Goal: Check status: Check status

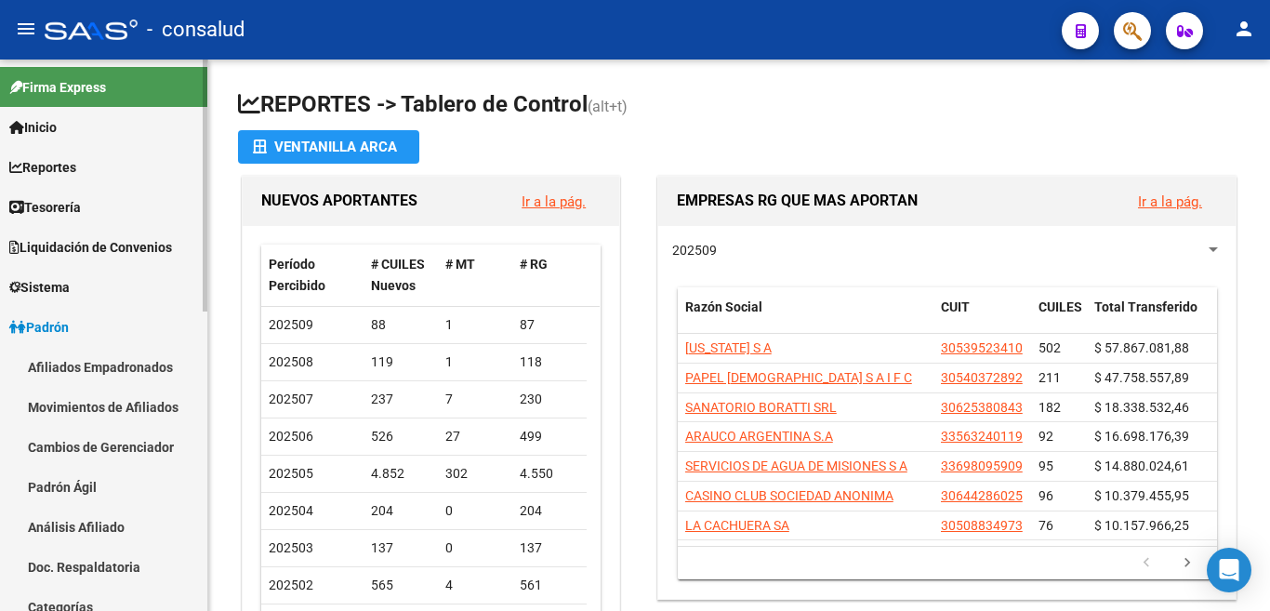
click at [78, 467] on link "Padrón Ágil" at bounding box center [103, 487] width 207 height 40
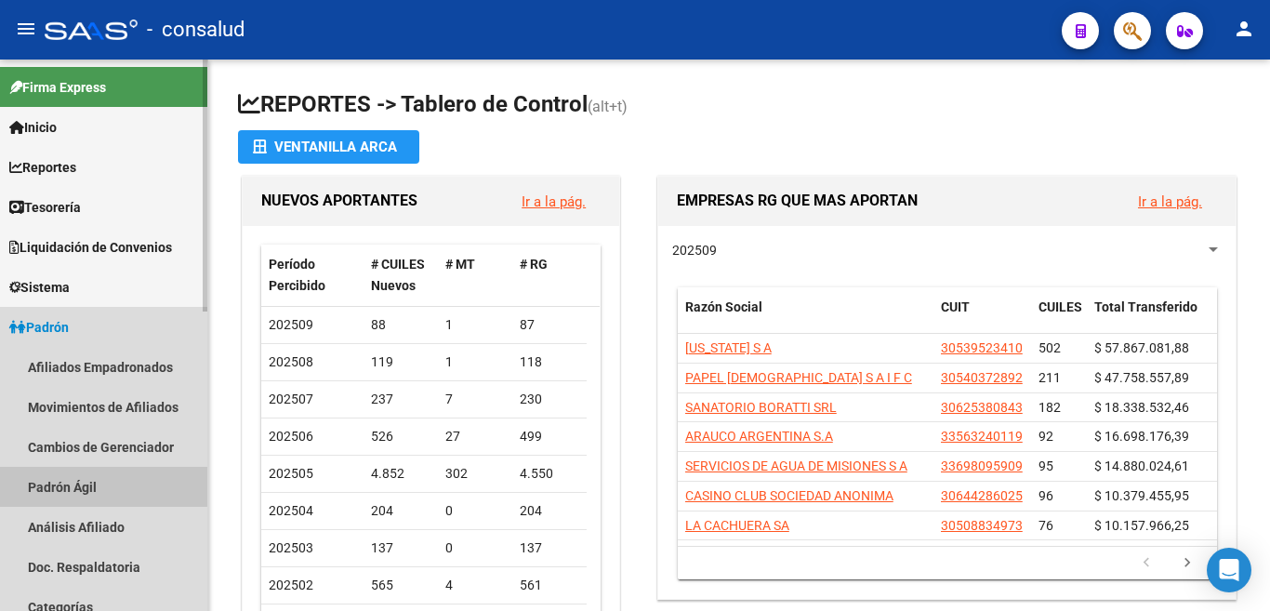
scroll to position [279, 0]
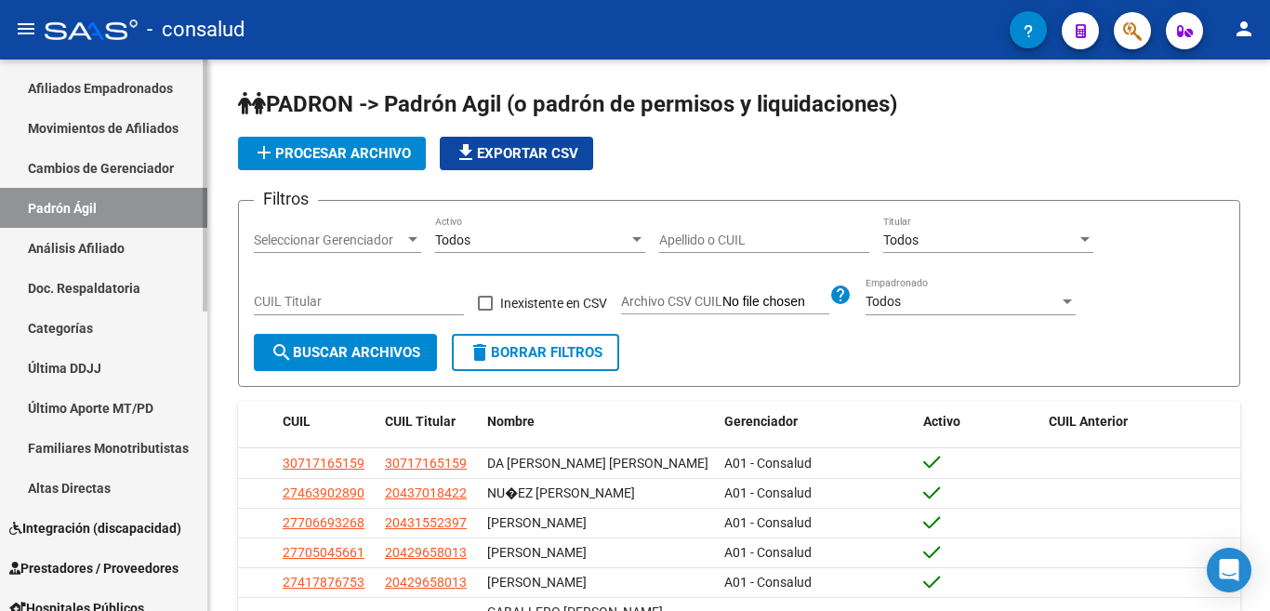
click at [87, 245] on link "Análisis Afiliado" at bounding box center [103, 248] width 207 height 40
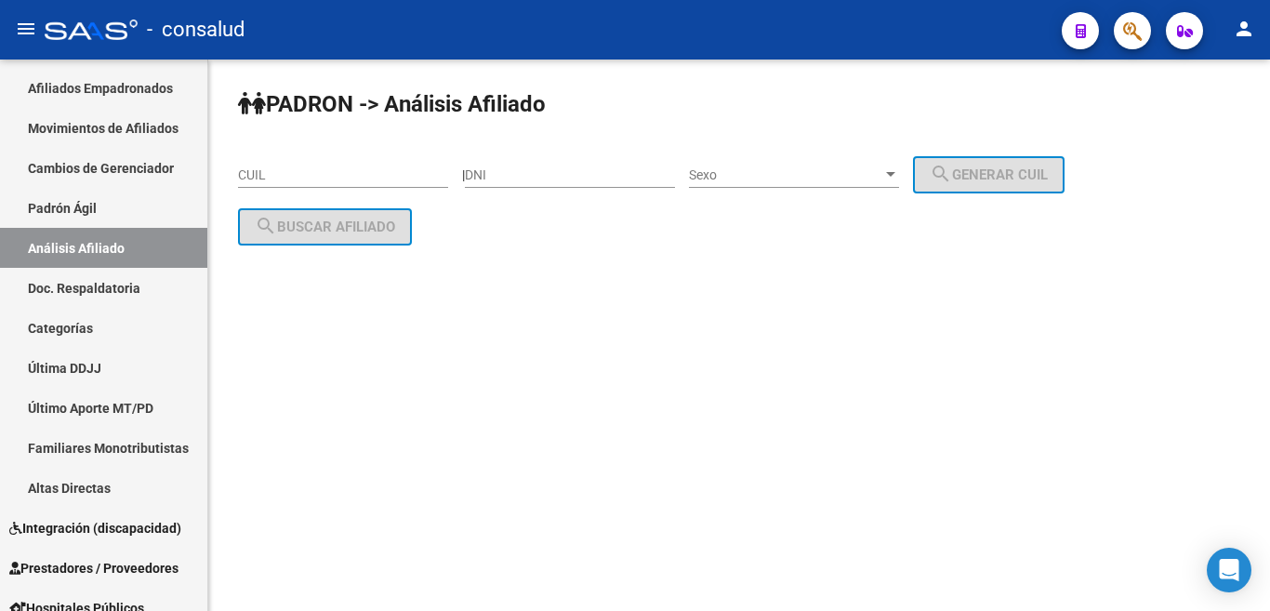
click at [282, 177] on input "CUIL" at bounding box center [343, 175] width 210 height 16
paste input "27-16205082-1"
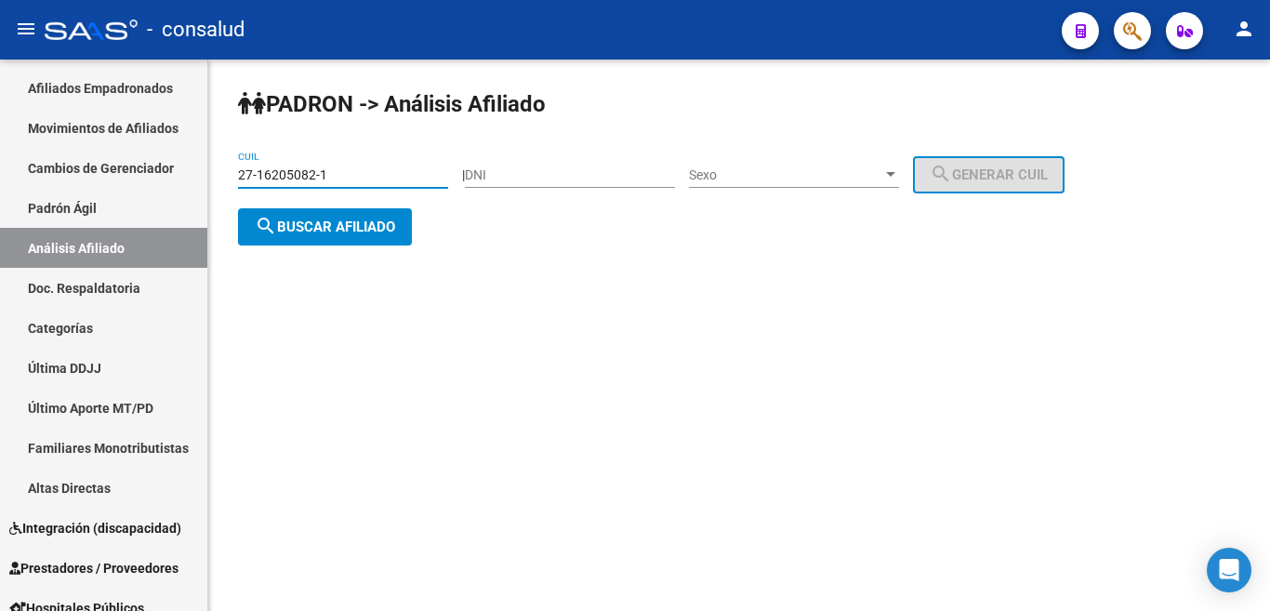
type input "27-16205082-1"
click at [284, 236] on button "search Buscar afiliado" at bounding box center [325, 226] width 174 height 37
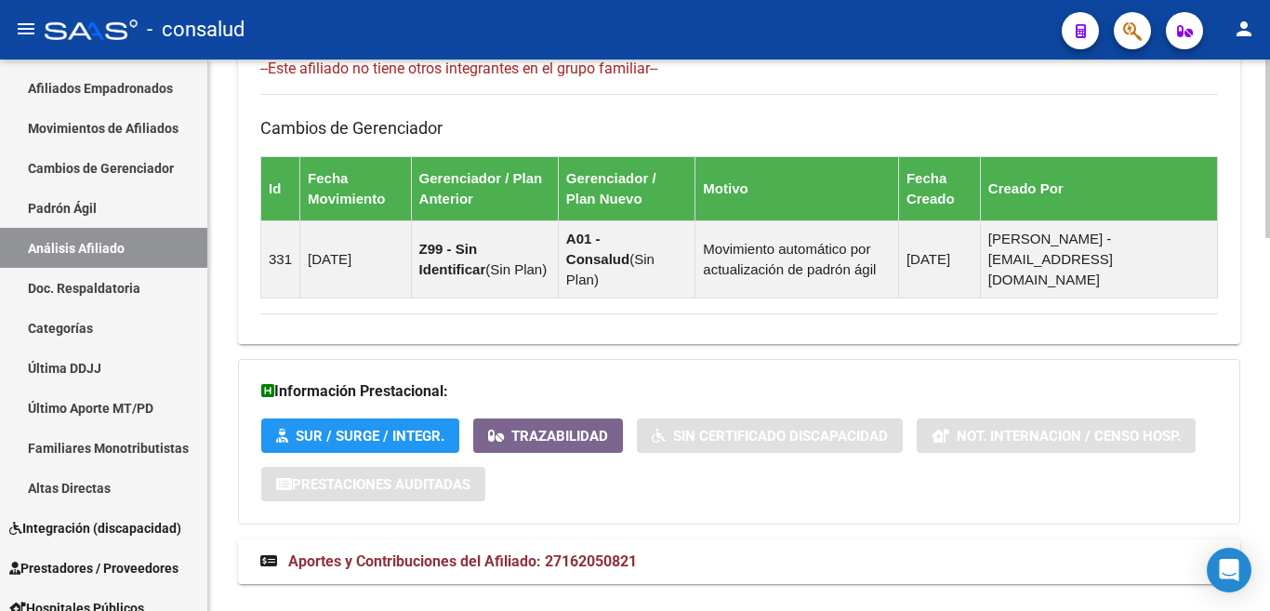
scroll to position [1151, 0]
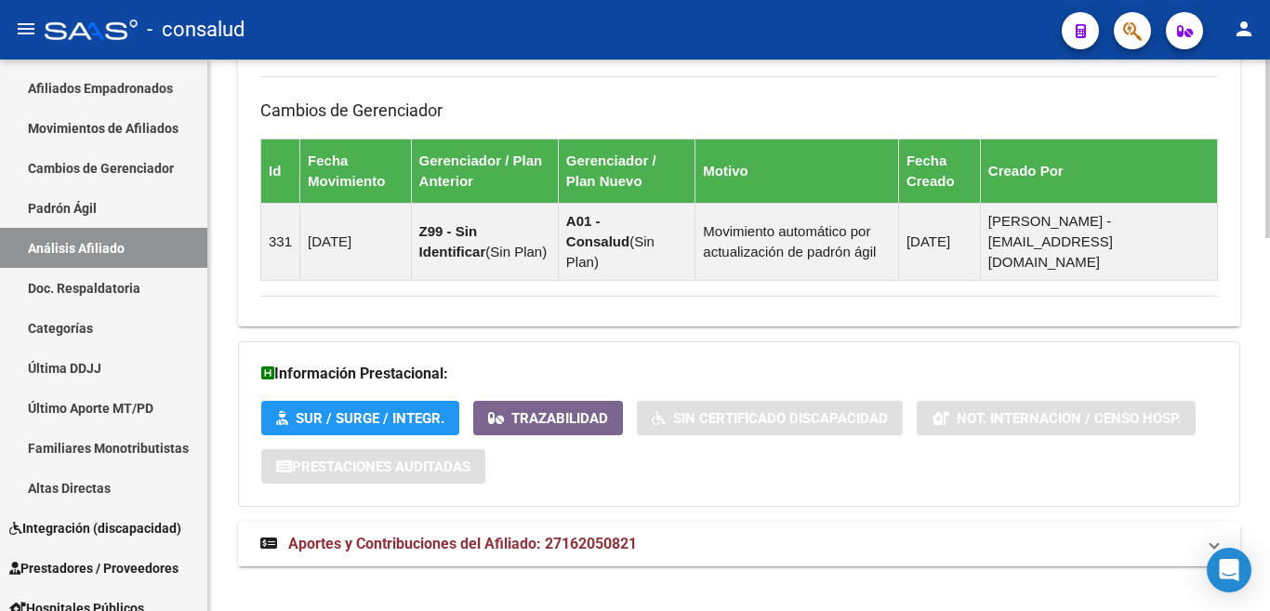
click at [412, 535] on span "Aportes y Contribuciones del Afiliado: 27162050821" at bounding box center [462, 544] width 349 height 18
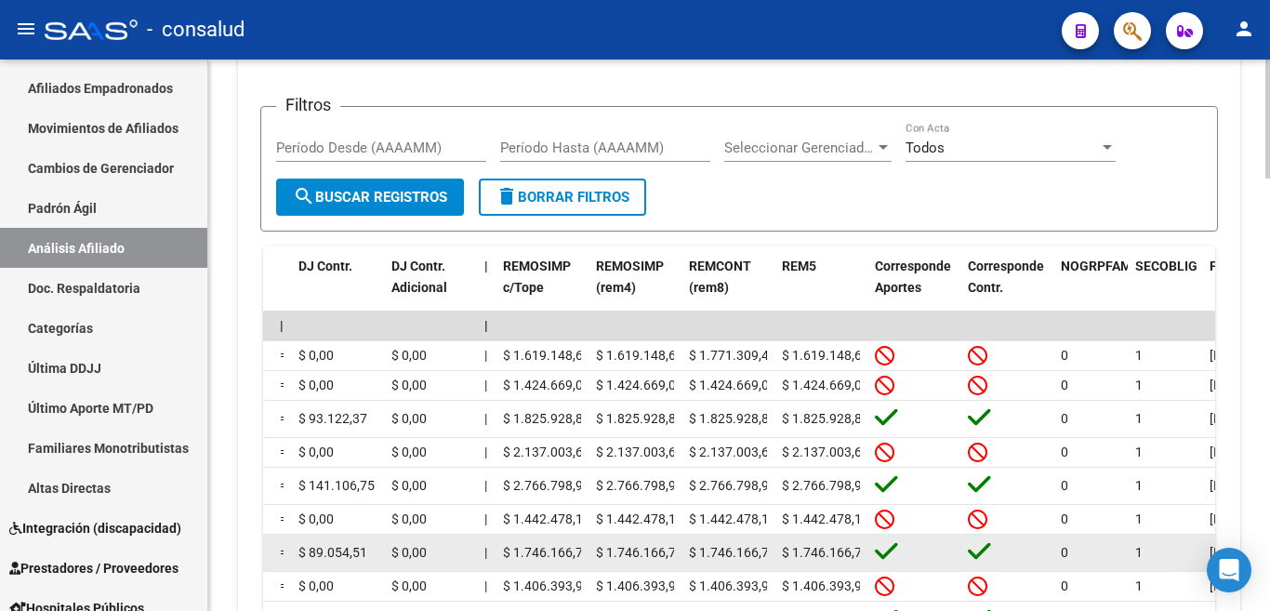
scroll to position [2003, 0]
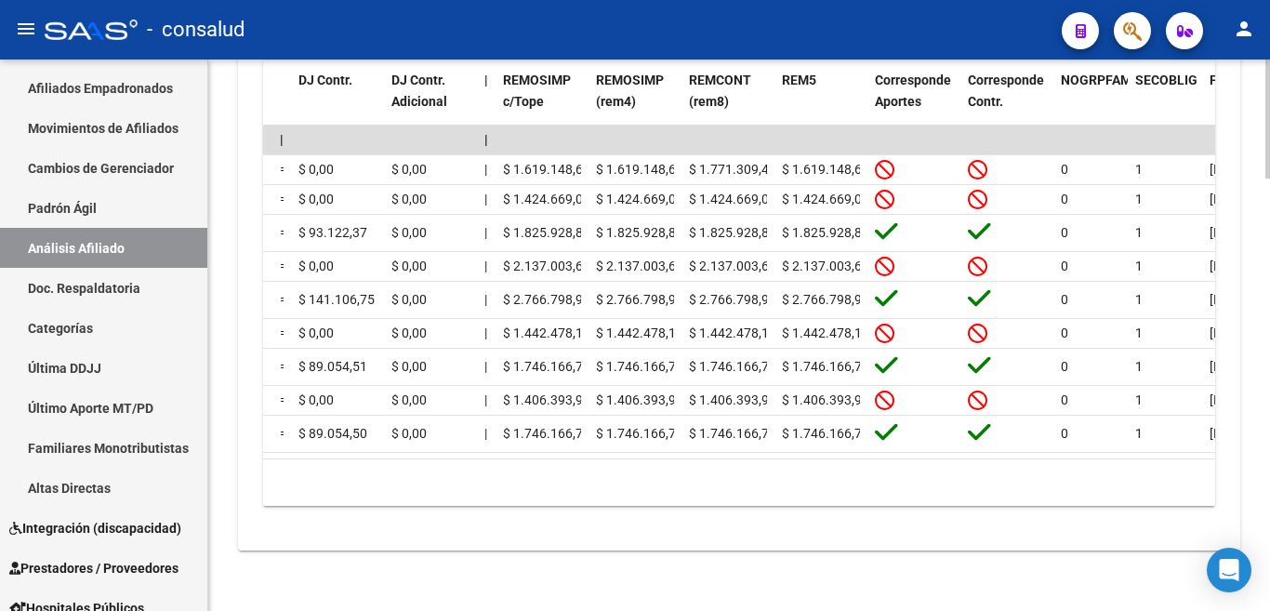
click at [781, 459] on div "10 total 1" at bounding box center [739, 482] width 952 height 46
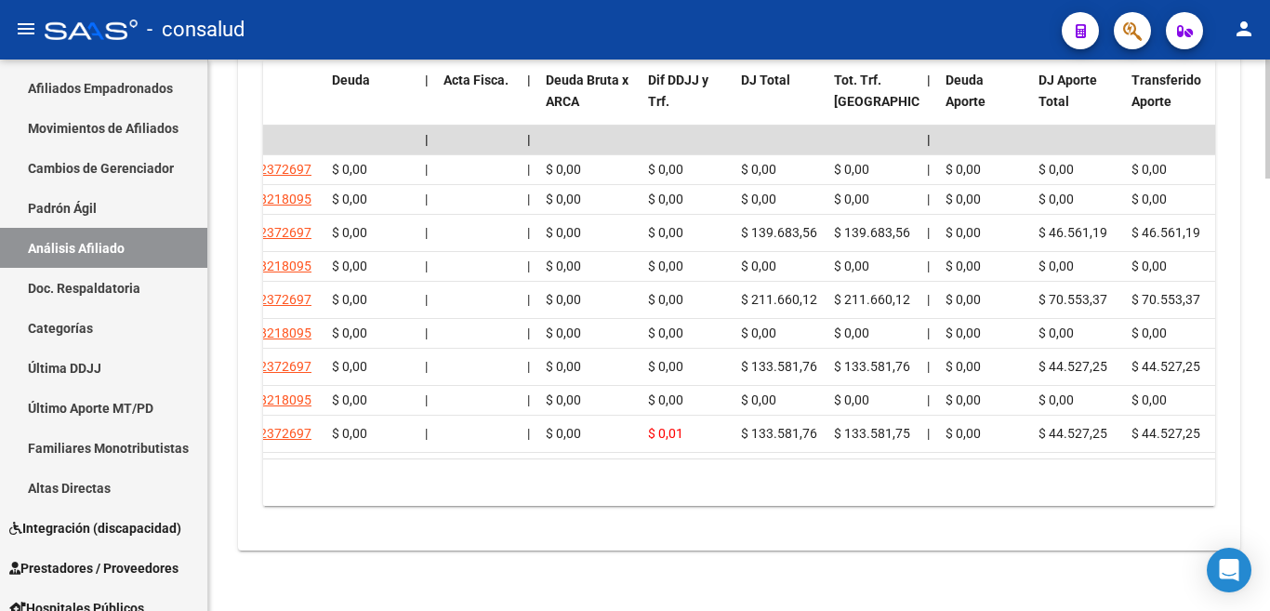
scroll to position [0, 0]
